Goal: Task Accomplishment & Management: Manage account settings

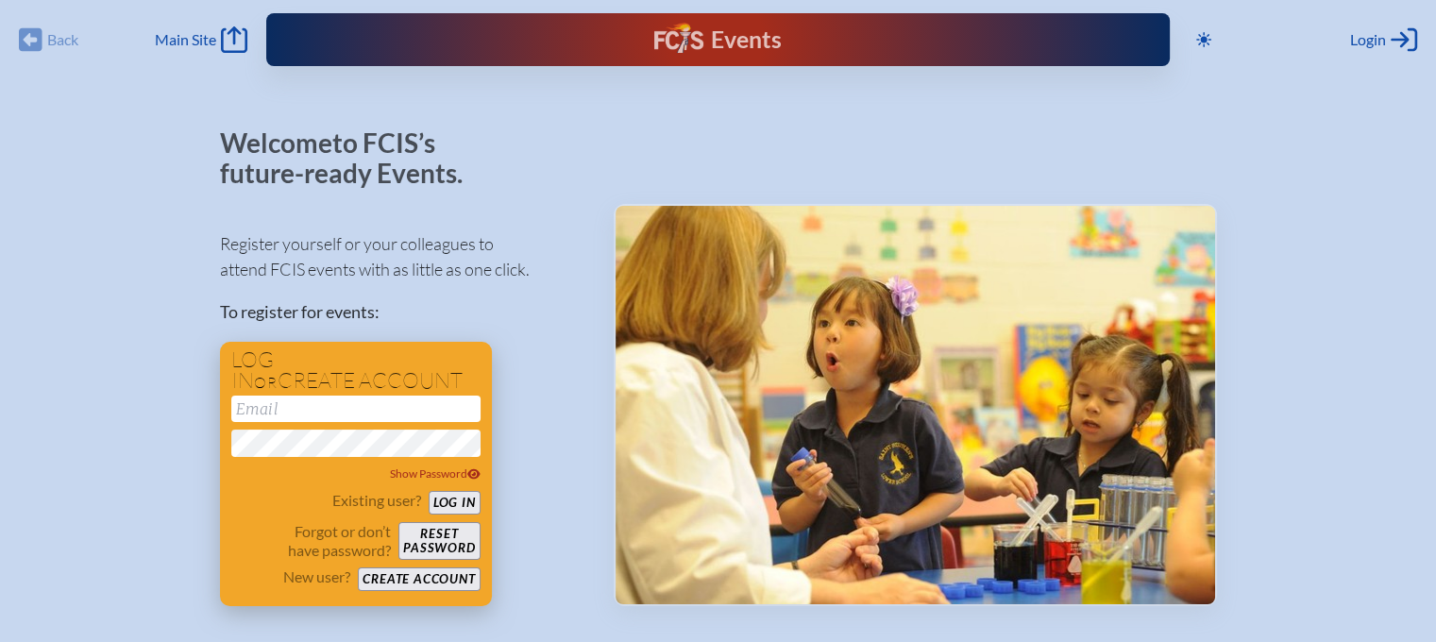
click at [396, 579] on button "Create account" at bounding box center [419, 579] width 122 height 24
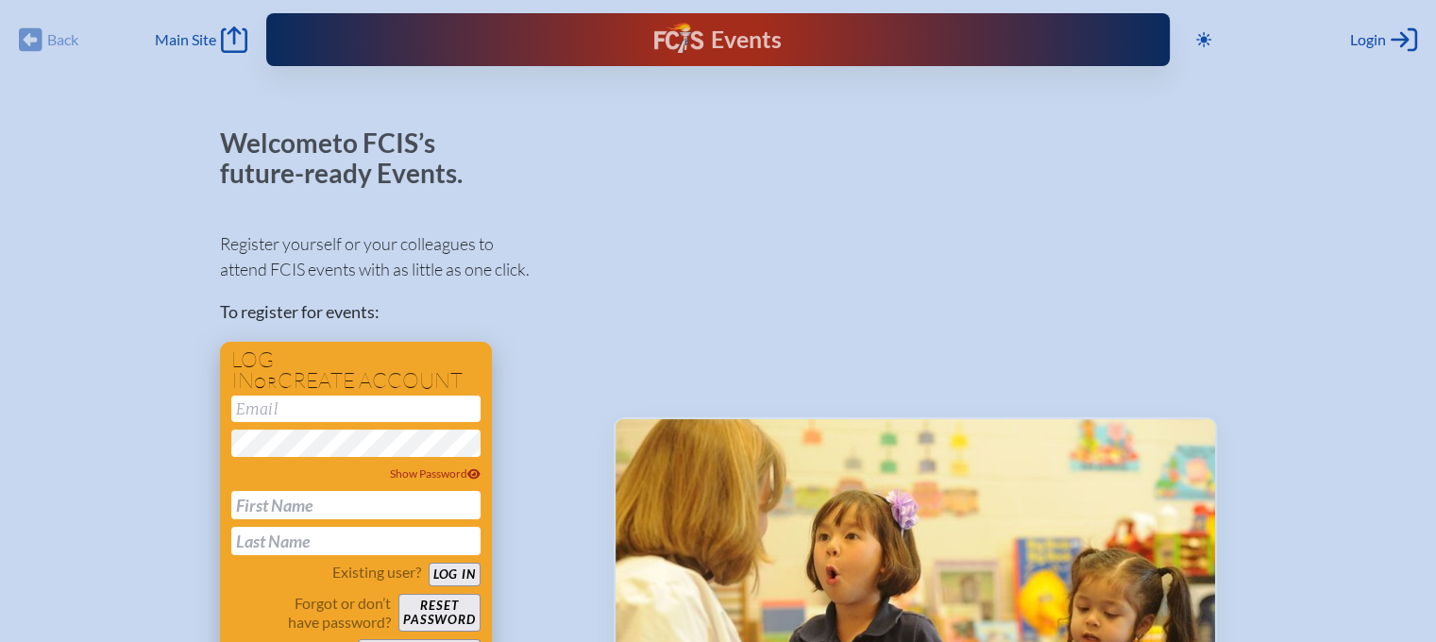
click at [277, 404] on input "email" at bounding box center [355, 409] width 249 height 26
type input "staceycomer@feslighting.com"
type input "Stacey"
type input "Comer"
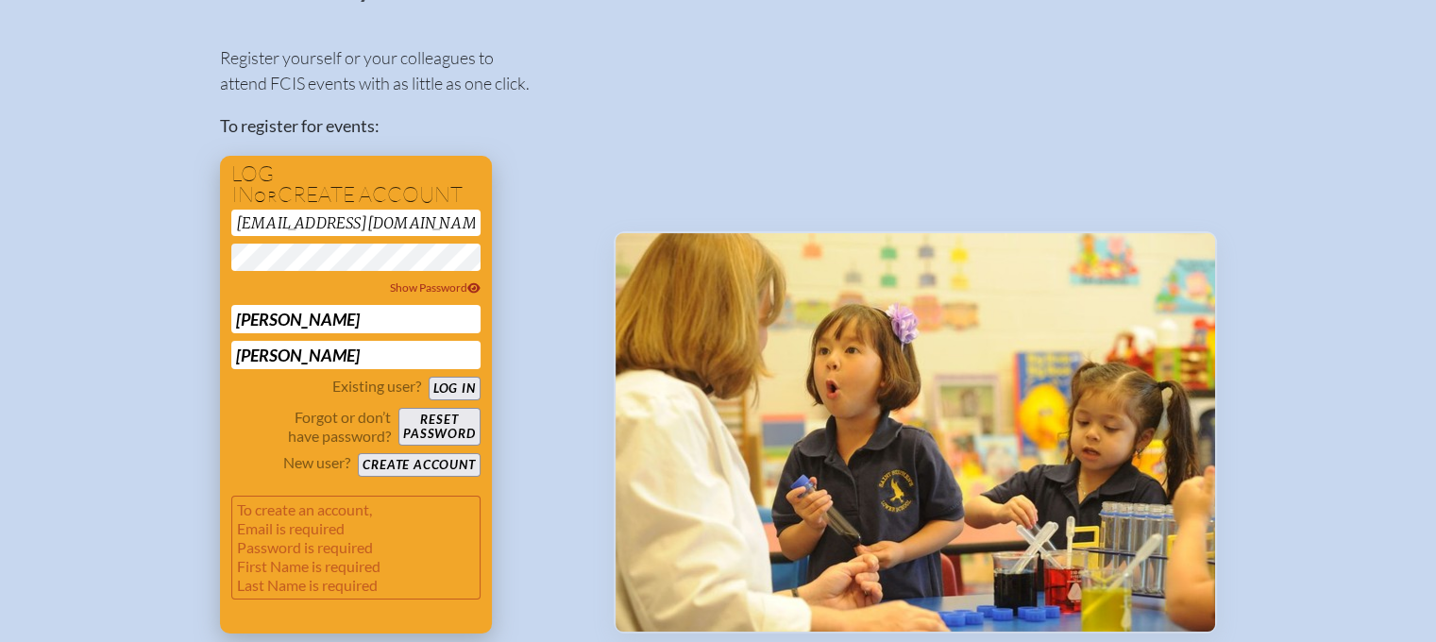
scroll to position [189, 0]
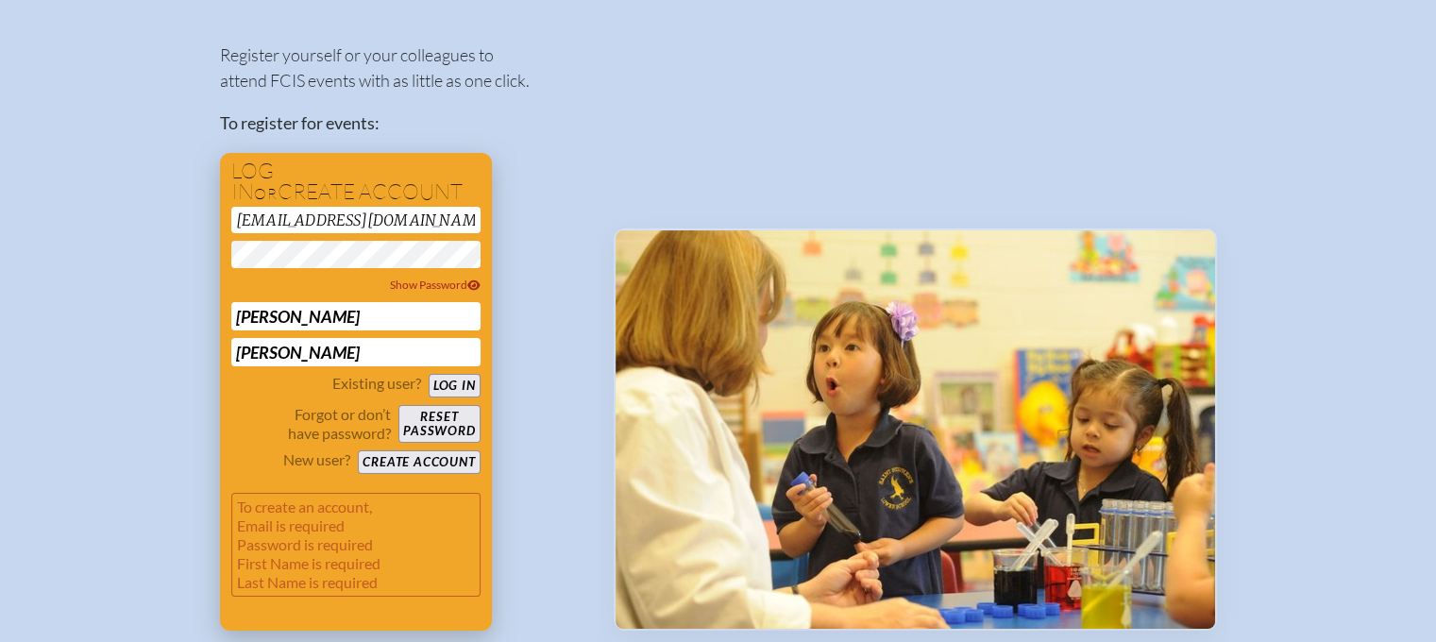
click at [382, 462] on button "Create account" at bounding box center [419, 462] width 122 height 24
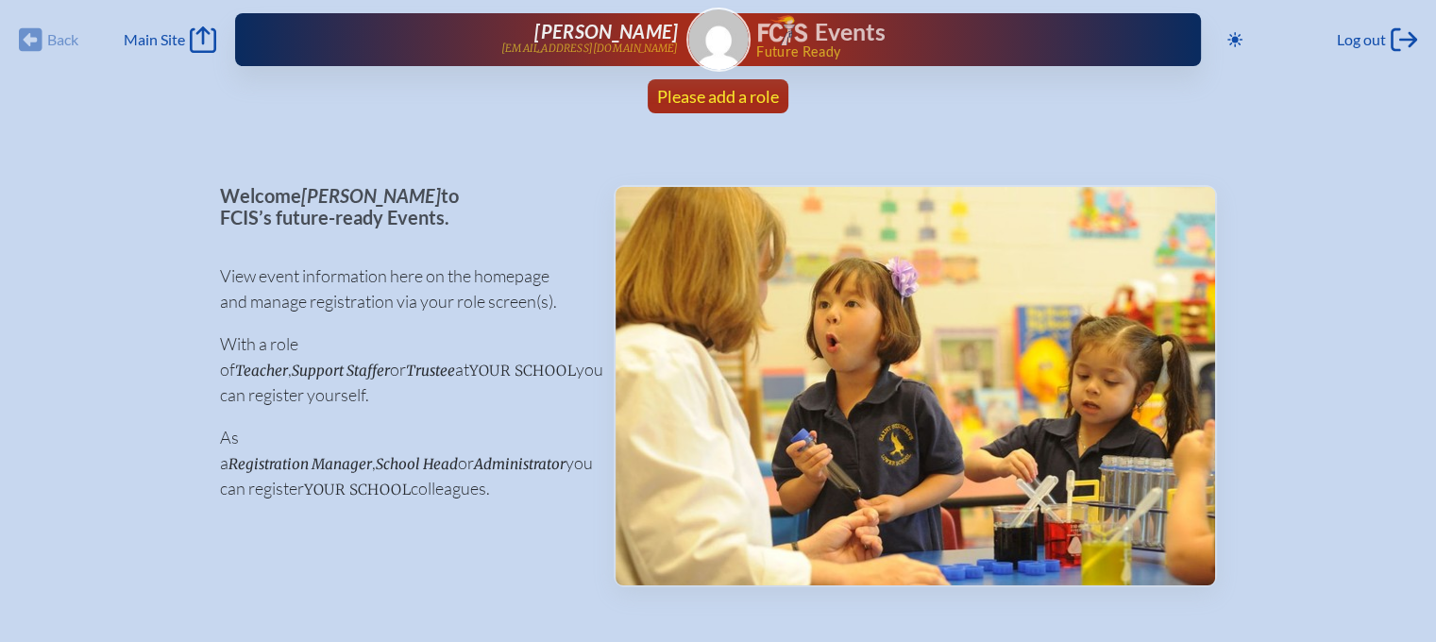
click at [729, 93] on span "Please add a role" at bounding box center [718, 96] width 122 height 21
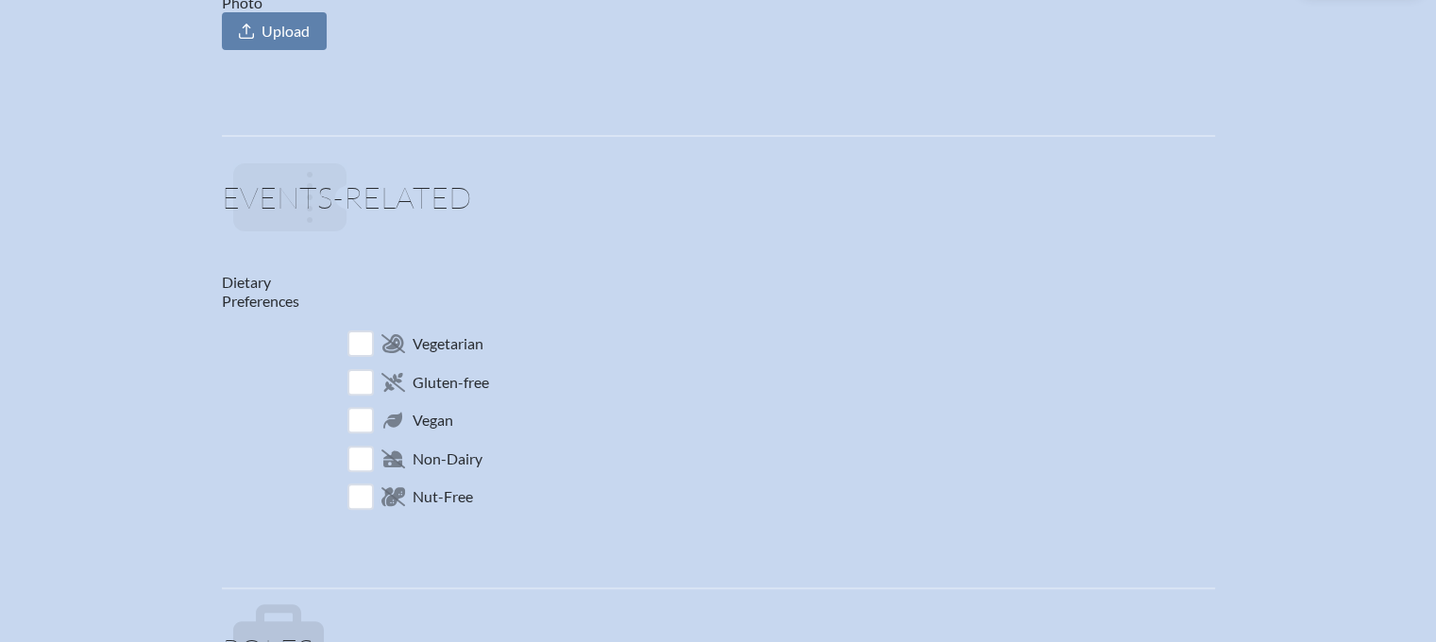
scroll to position [944, 0]
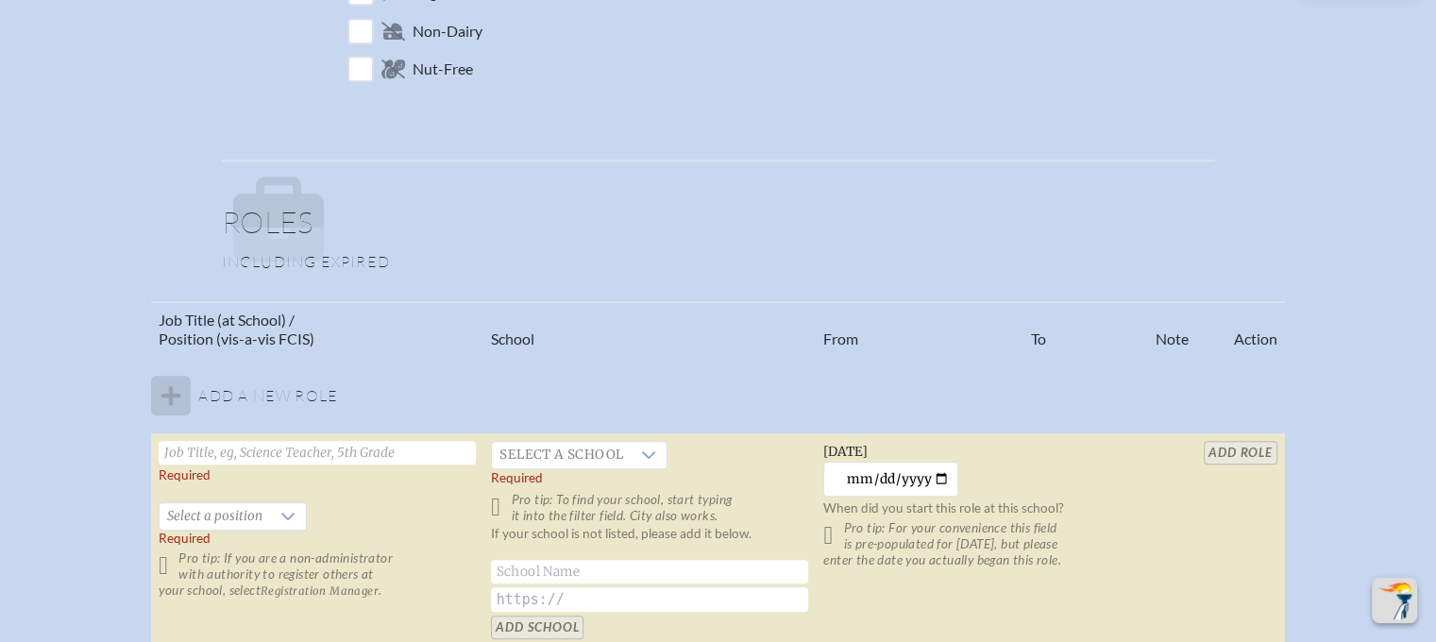
click at [192, 450] on input "text" at bounding box center [317, 453] width 317 height 24
type input "Regional Vice President"
click at [641, 455] on icon at bounding box center [648, 455] width 15 height 15
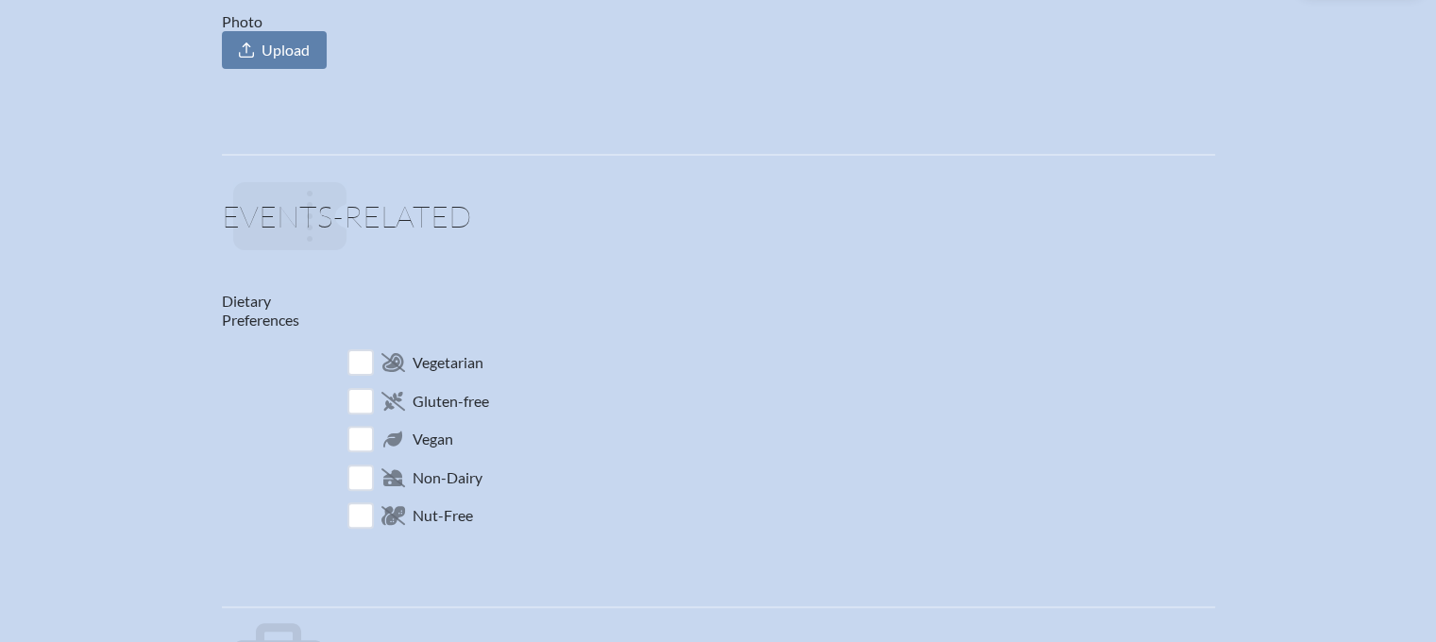
scroll to position [850, 0]
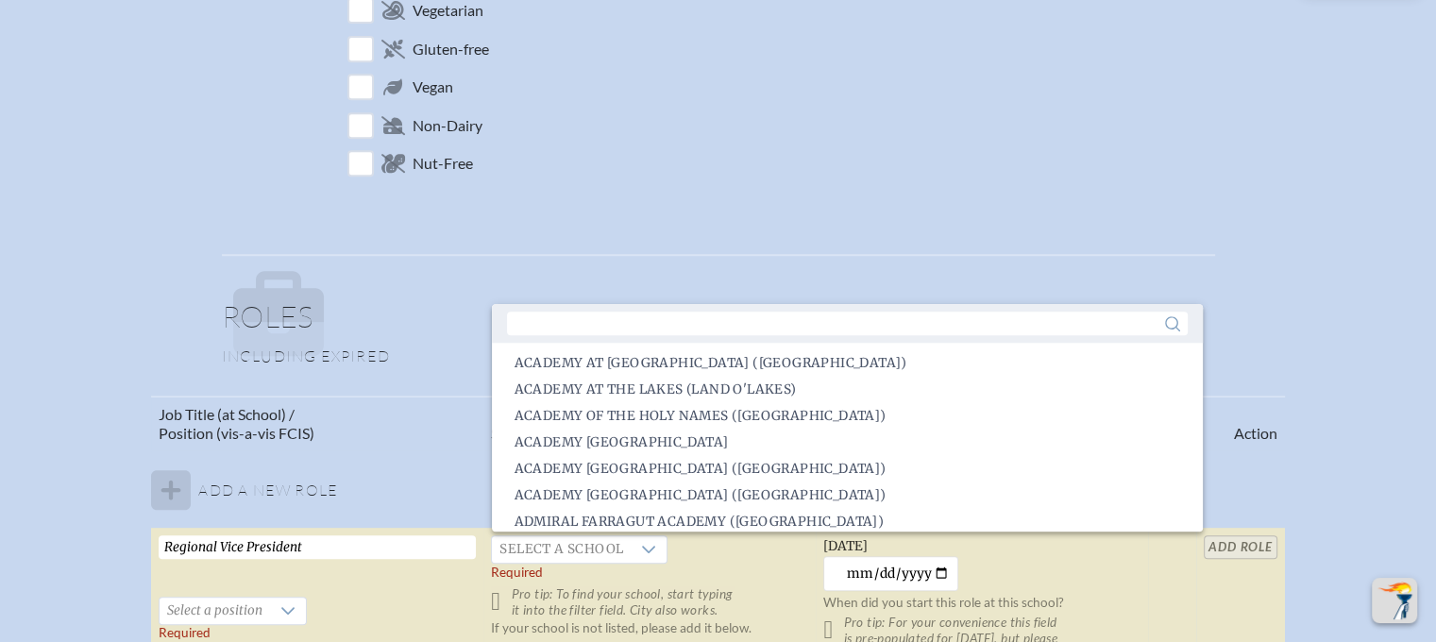
click at [1156, 151] on p "Nut-Free" at bounding box center [779, 163] width 872 height 37
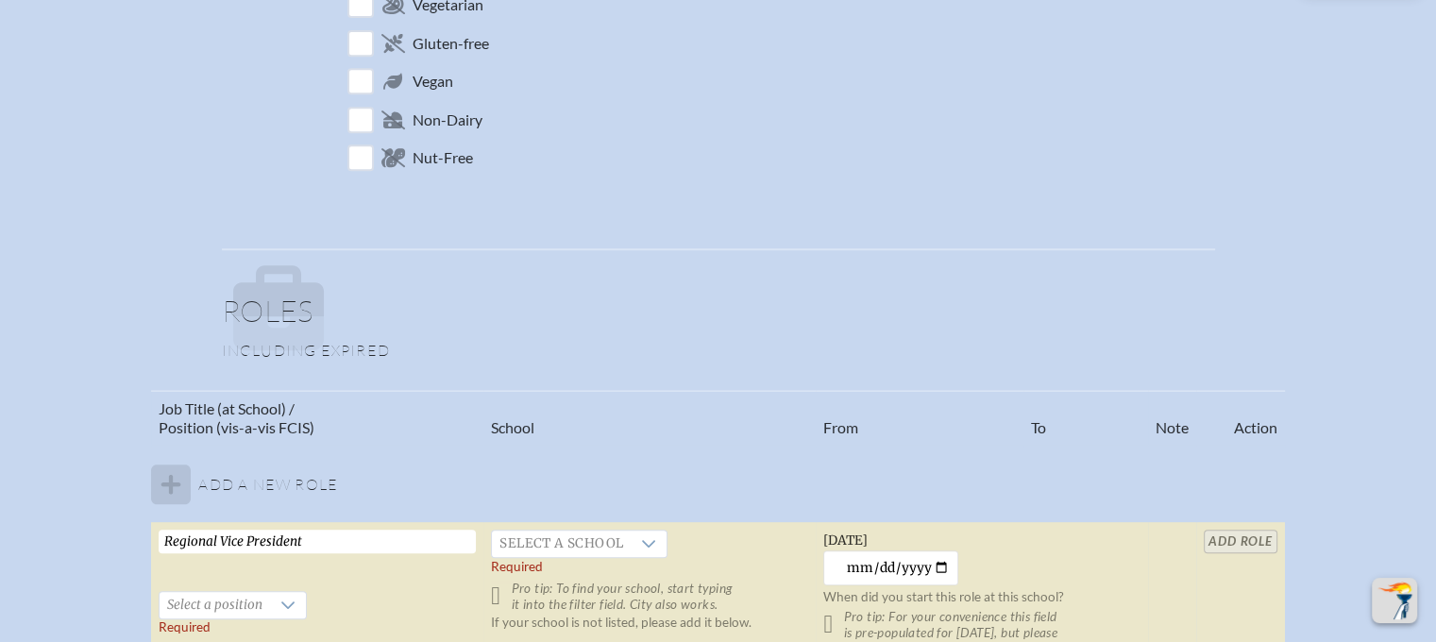
scroll to position [1322, 0]
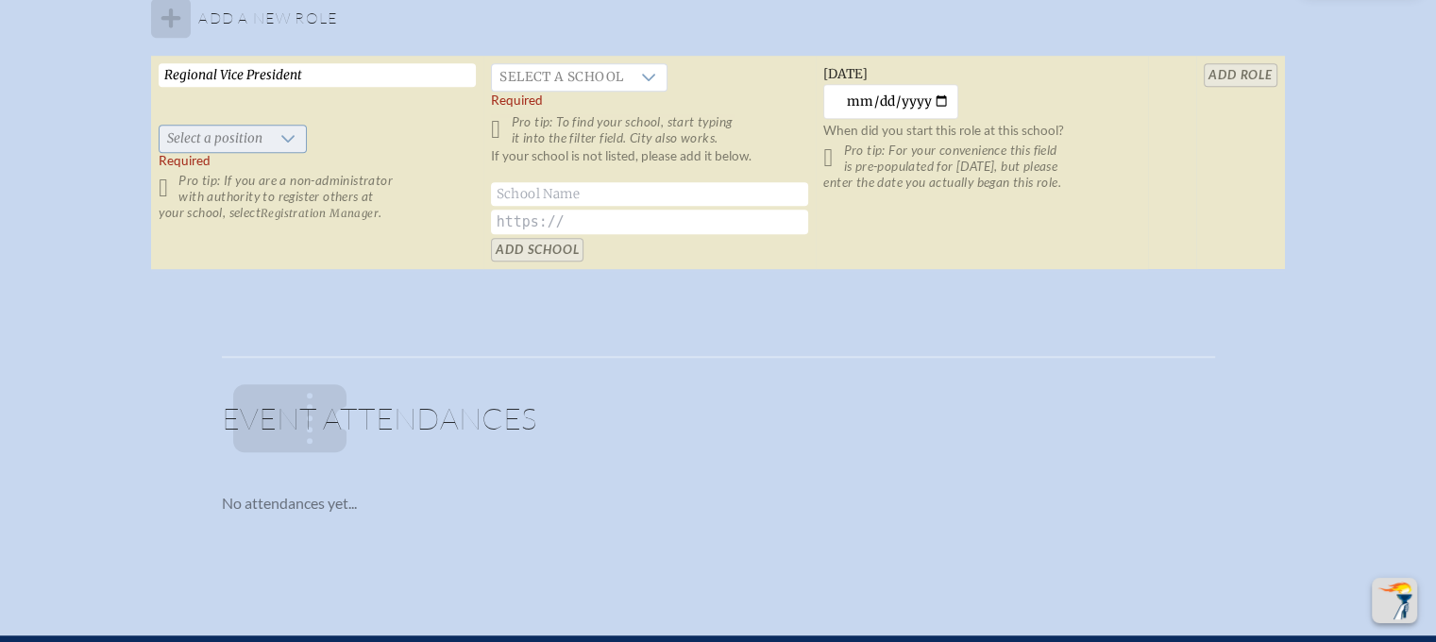
click at [284, 127] on div at bounding box center [288, 139] width 36 height 26
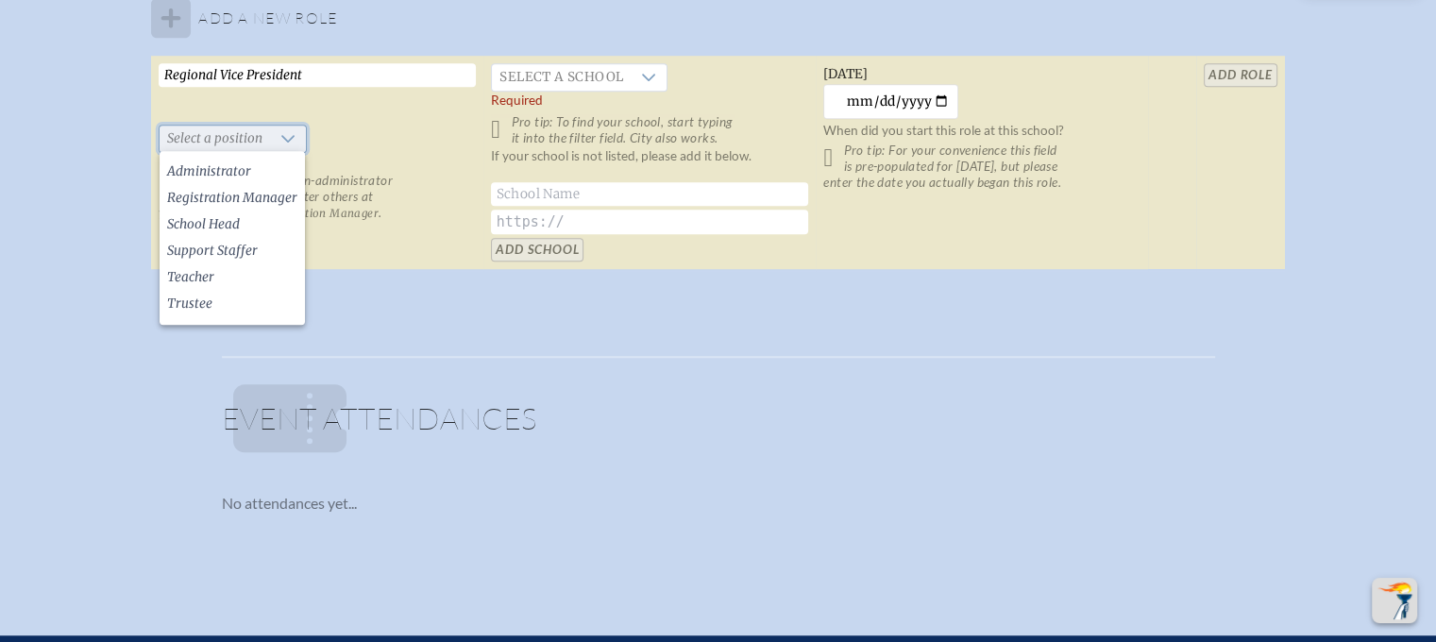
click at [284, 127] on div at bounding box center [288, 139] width 36 height 26
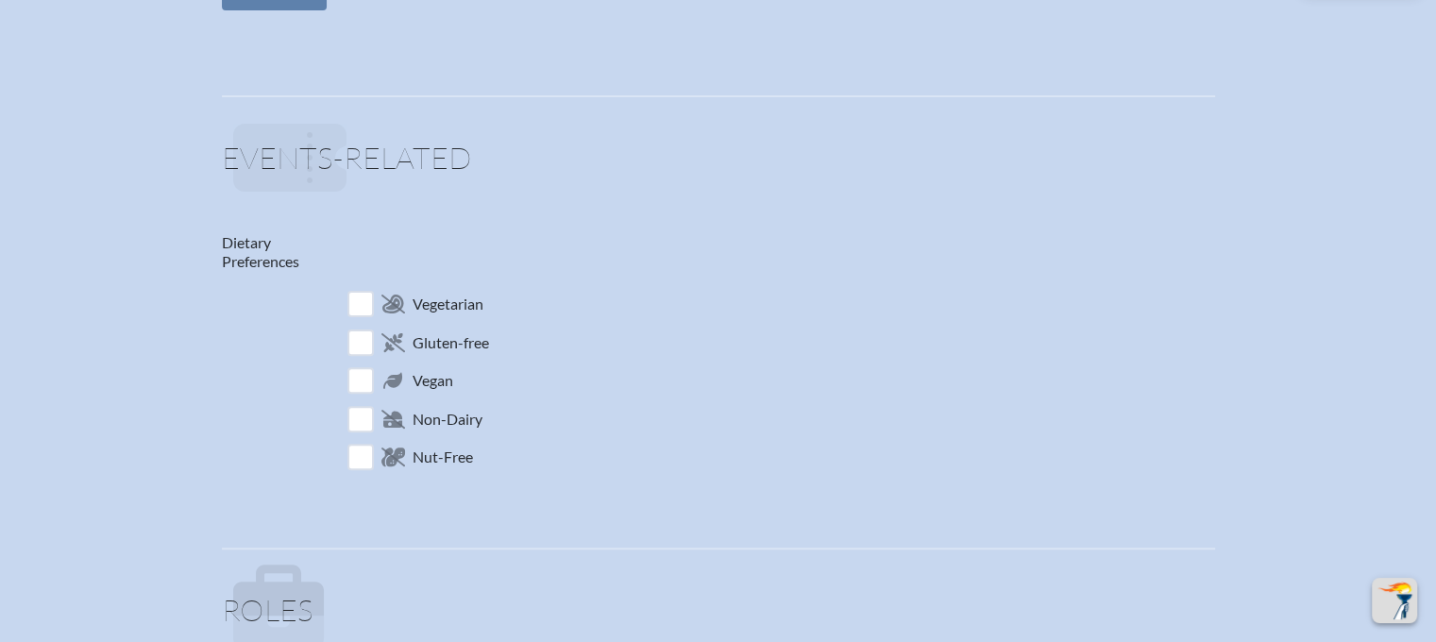
scroll to position [321, 0]
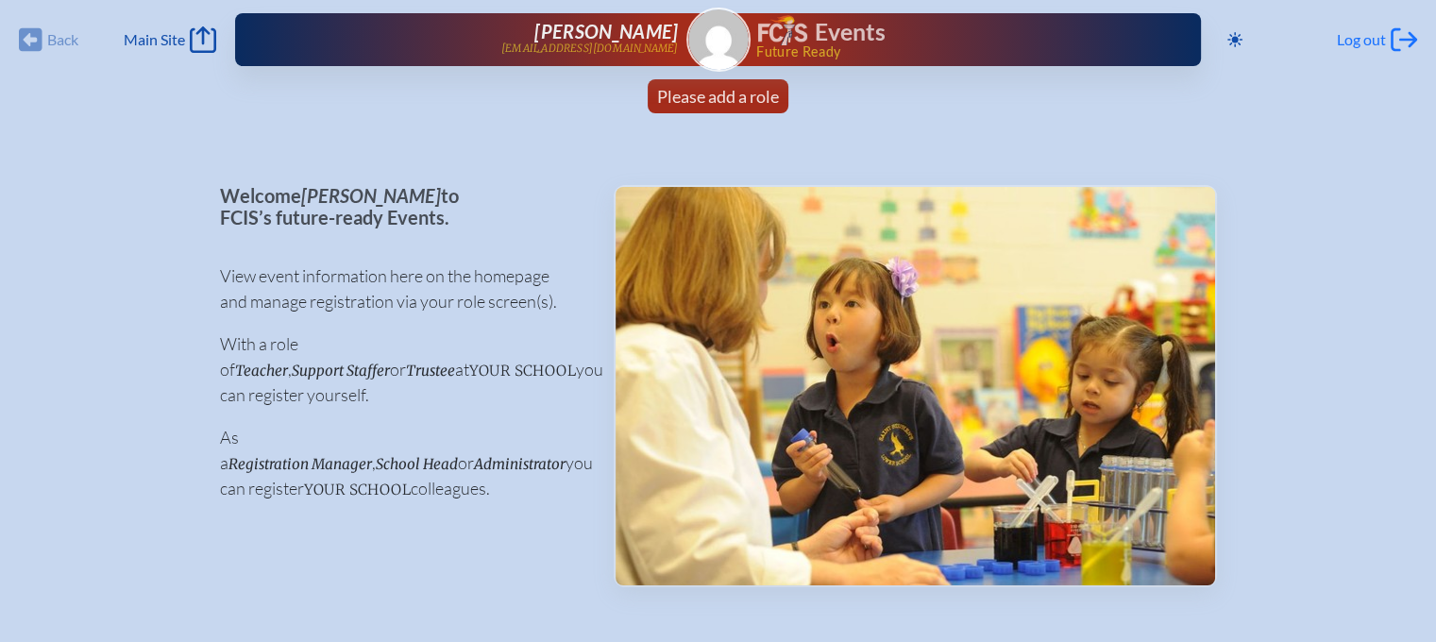
click at [1372, 37] on span "Log out" at bounding box center [1361, 39] width 49 height 19
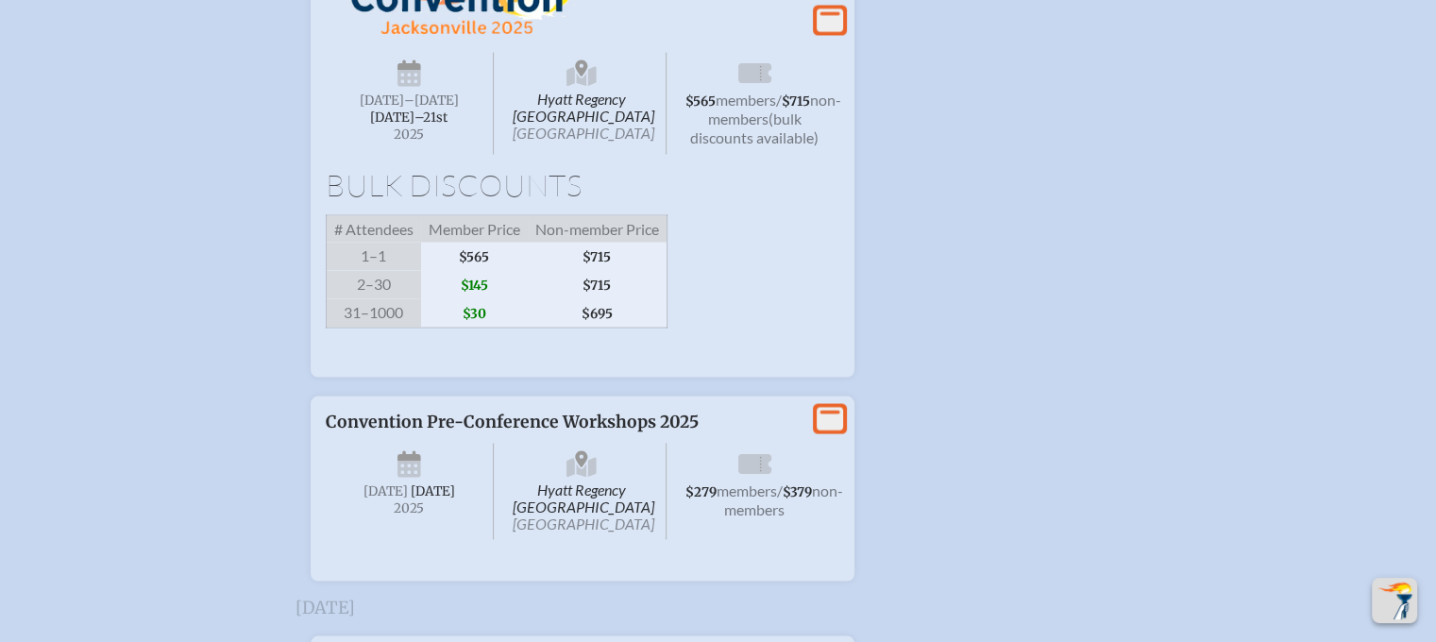
scroll to position [3493, 0]
